Goal: Information Seeking & Learning: Learn about a topic

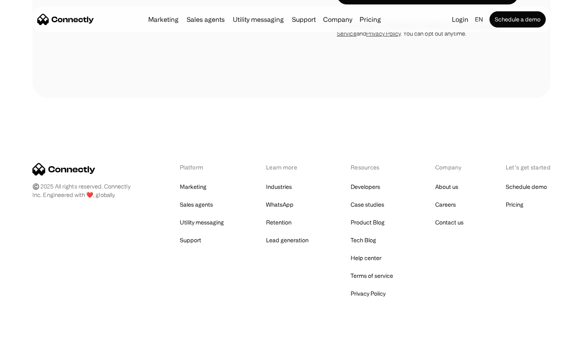
scroll to position [548, 0]
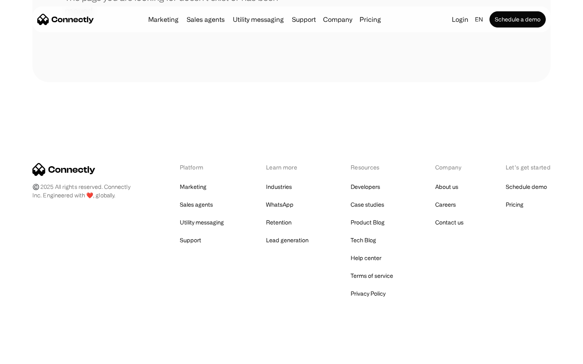
scroll to position [148, 0]
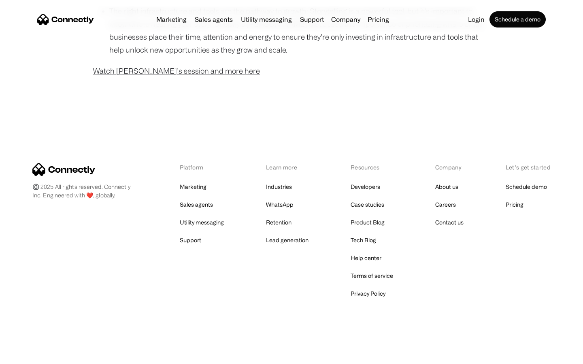
scroll to position [656, 0]
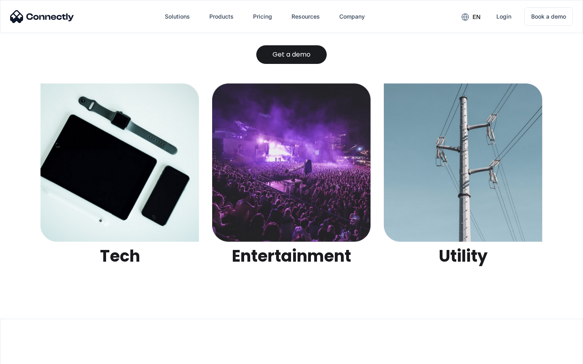
scroll to position [2553, 0]
